Goal: Information Seeking & Learning: Learn about a topic

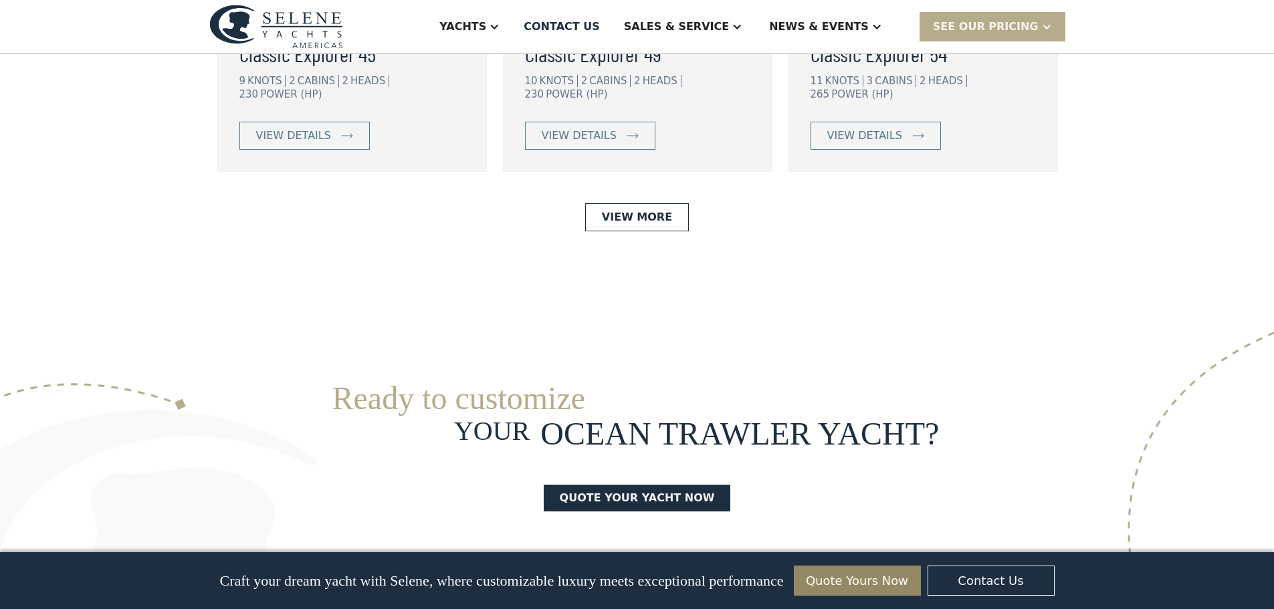
scroll to position [3122, 0]
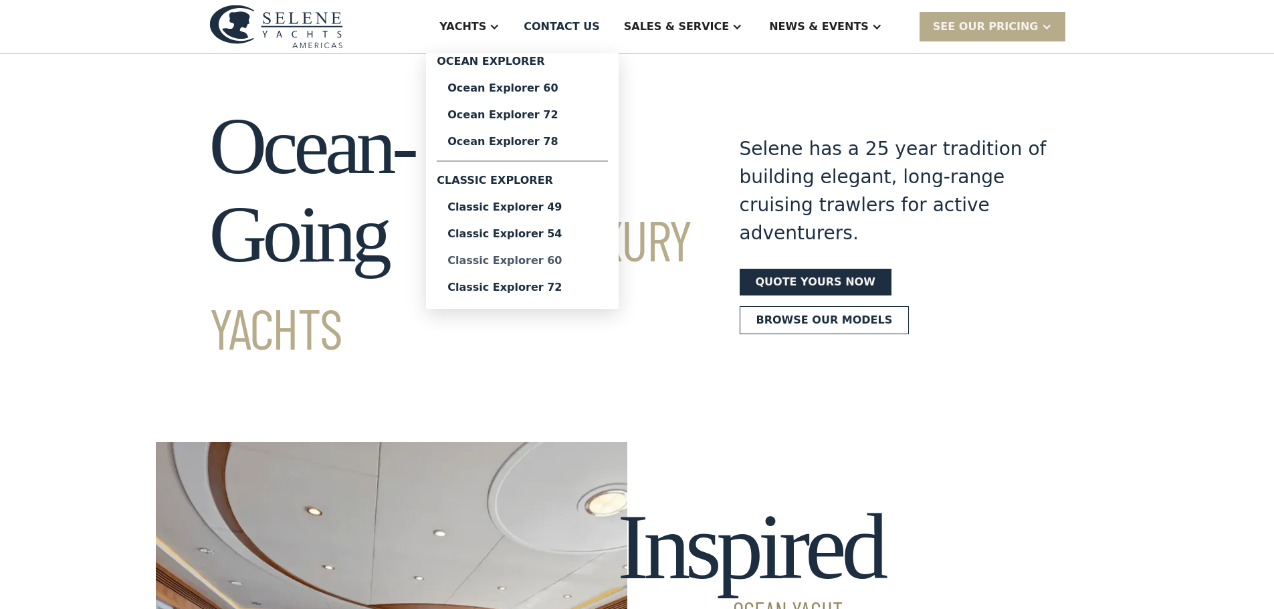
click at [566, 261] on div "Classic Explorer 60" at bounding box center [522, 261] width 150 height 11
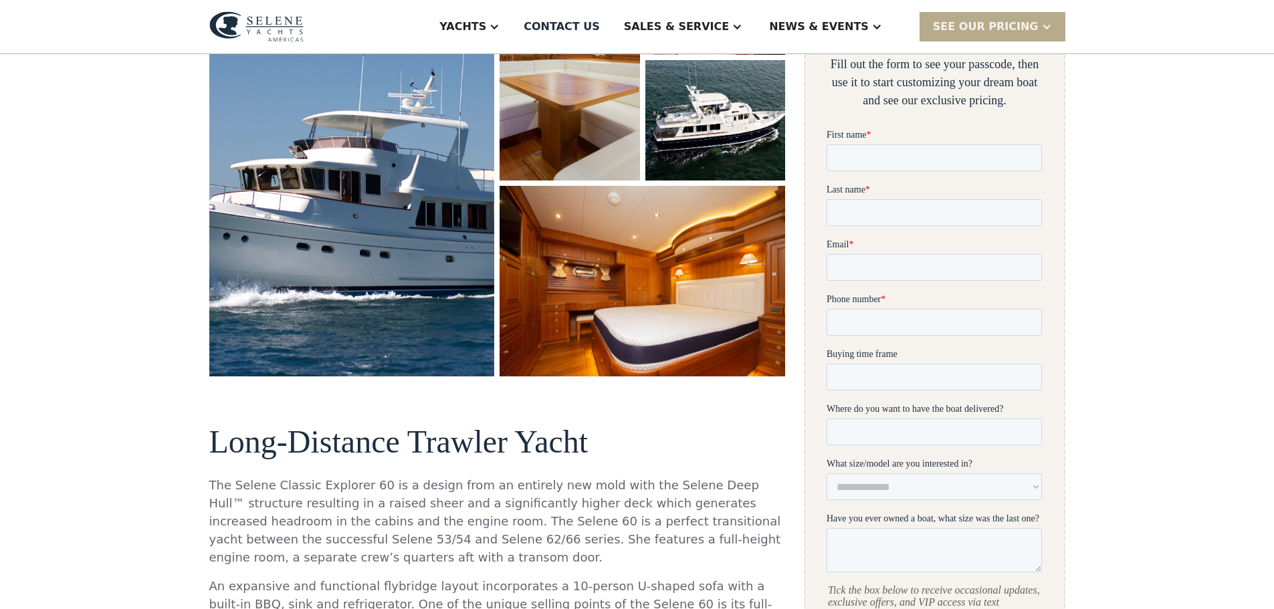
scroll to position [468, 0]
